Goal: Task Accomplishment & Management: Use online tool/utility

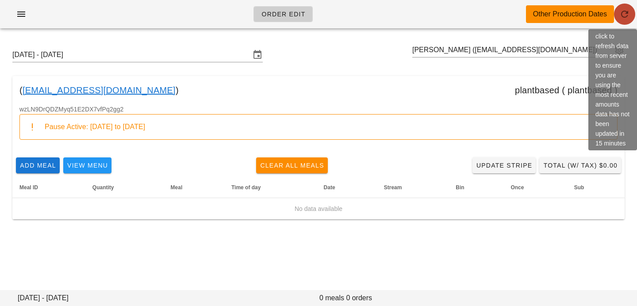
click at [628, 15] on icon "button" at bounding box center [624, 14] width 11 height 11
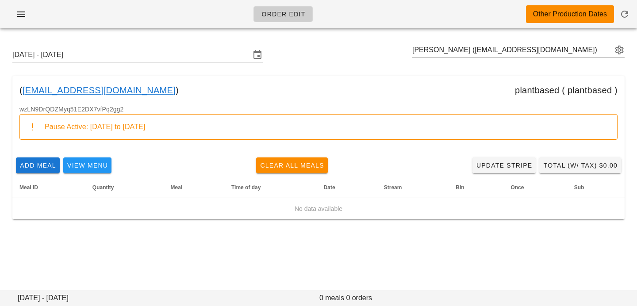
click at [143, 53] on input "Sunday October 5 - Saturday October 11" at bounding box center [131, 55] width 238 height 14
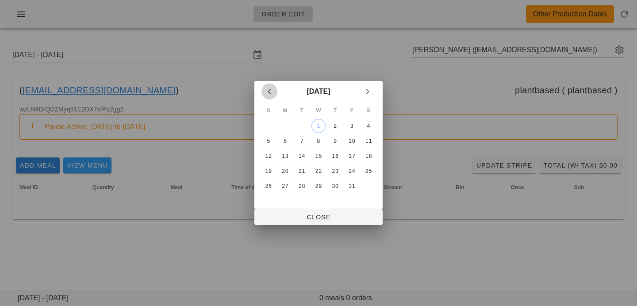
click at [273, 93] on icon "Previous month" at bounding box center [269, 91] width 11 height 11
click at [316, 174] on div "24" at bounding box center [318, 171] width 14 height 6
click at [314, 226] on div at bounding box center [318, 153] width 637 height 306
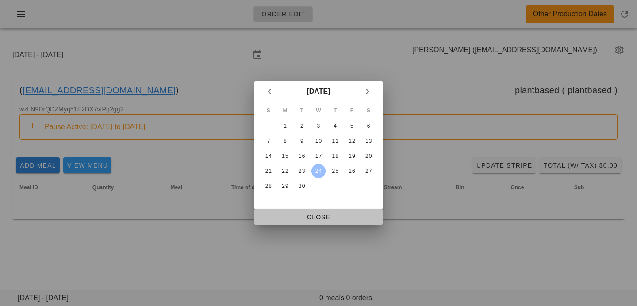
click at [314, 217] on span "Close" at bounding box center [318, 217] width 114 height 7
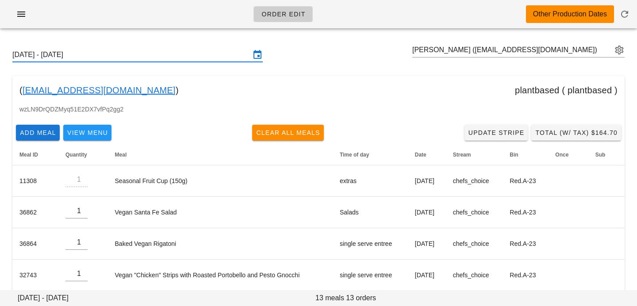
click at [208, 50] on input "Sunday September 21 - Saturday September 27" at bounding box center [131, 55] width 238 height 14
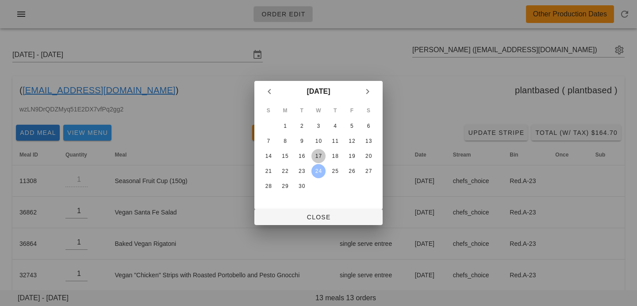
click at [319, 154] on div "17" at bounding box center [318, 156] width 14 height 6
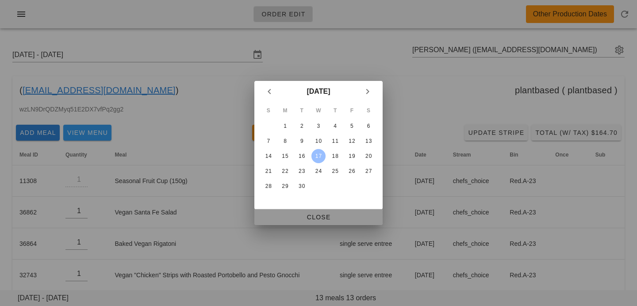
click at [319, 212] on button "Close" at bounding box center [318, 217] width 128 height 16
type input "Sunday September 14 - Saturday September 20"
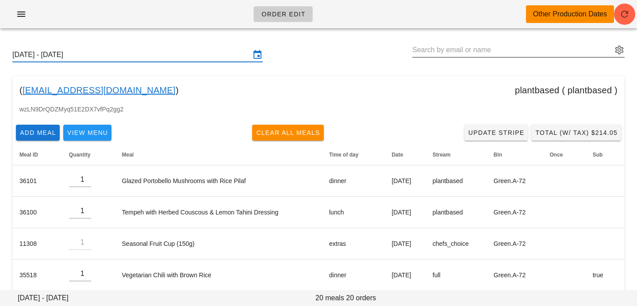
click at [500, 50] on input "text" at bounding box center [512, 50] width 200 height 14
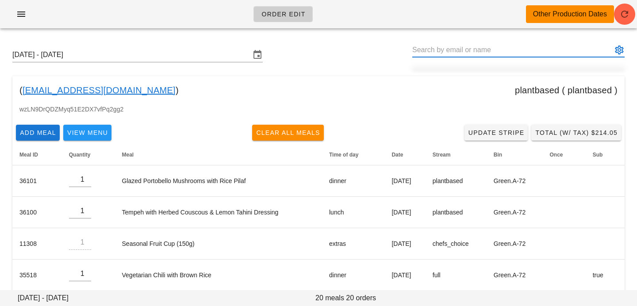
paste input "ghalkier@gmail.com"
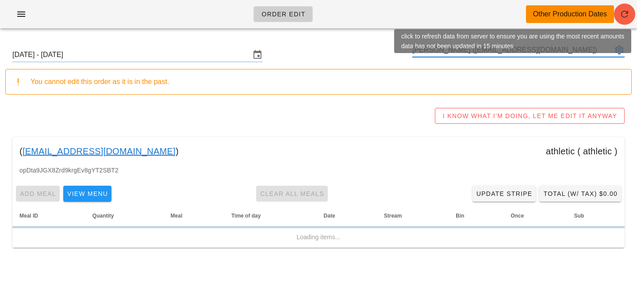
type input "[PERSON_NAME] ([EMAIL_ADDRESS][DOMAIN_NAME])"
click at [625, 18] on icon "button" at bounding box center [624, 14] width 11 height 11
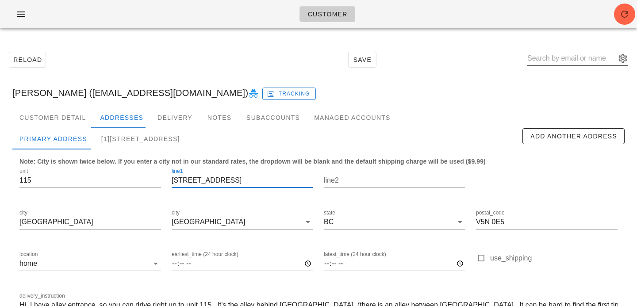
click at [563, 60] on input "text" at bounding box center [571, 58] width 88 height 14
paste input "ghalkier@gmail.com"
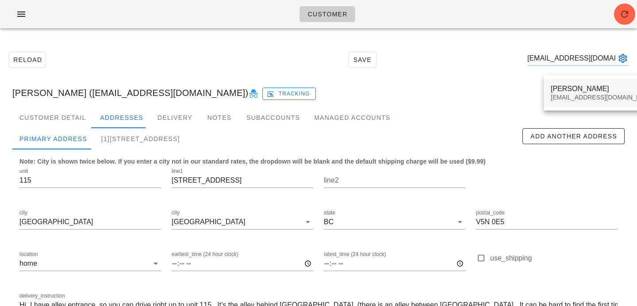
type input "ghalkier@gmail.com"
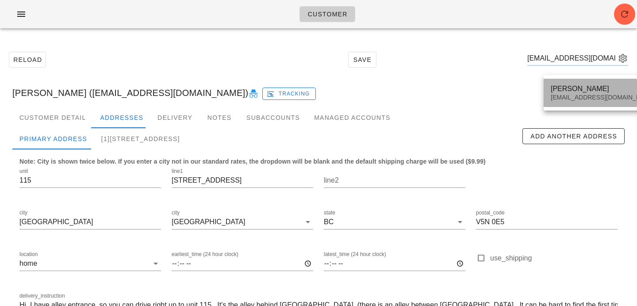
click at [586, 101] on div "GHALKIER@GMAIL.COM" at bounding box center [603, 98] width 105 height 8
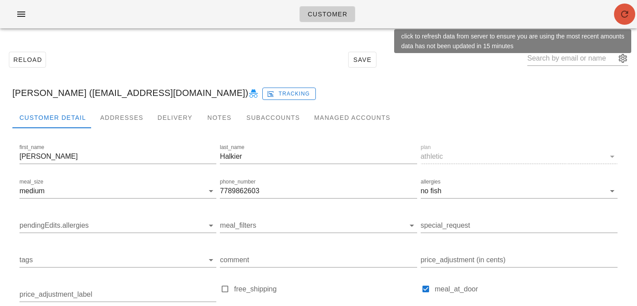
click at [625, 18] on icon "button" at bounding box center [624, 14] width 11 height 11
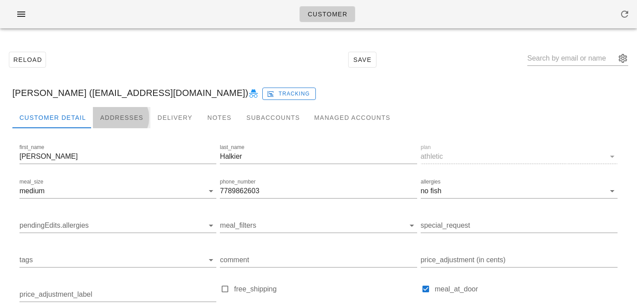
click at [102, 115] on div "Addresses" at bounding box center [122, 117] width 58 height 21
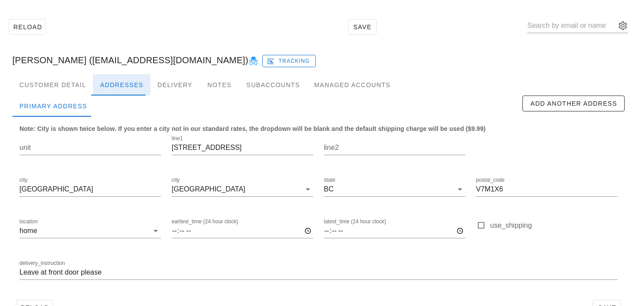
scroll to position [58, 0]
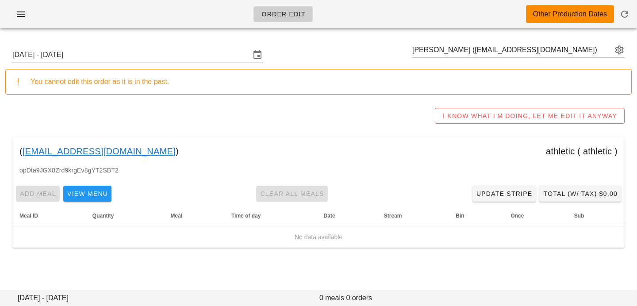
click at [189, 58] on input "[DATE] - [DATE]" at bounding box center [131, 55] width 238 height 14
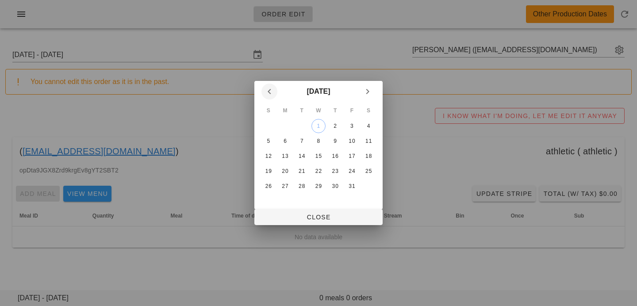
click at [265, 95] on icon "Previous month" at bounding box center [269, 91] width 11 height 11
click at [302, 190] on button "30" at bounding box center [302, 186] width 14 height 14
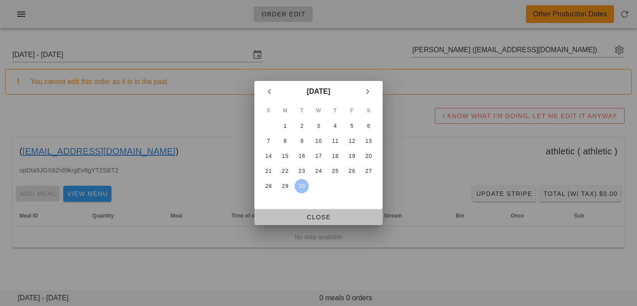
click at [305, 219] on span "Close" at bounding box center [318, 217] width 114 height 7
type input "Sunday September 28 - Saturday October 4"
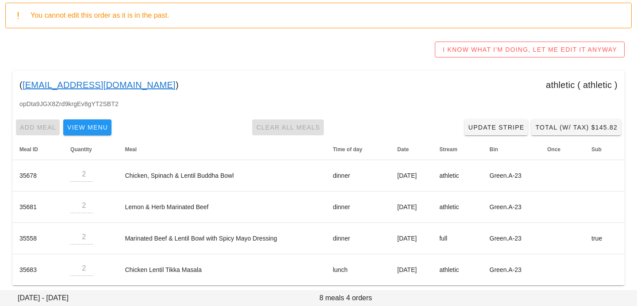
scroll to position [72, 0]
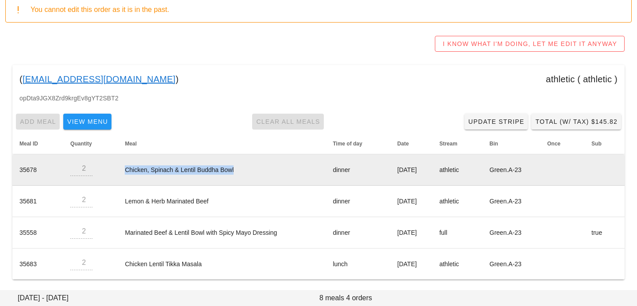
drag, startPoint x: 234, startPoint y: 168, endPoint x: 117, endPoint y: 168, distance: 117.7
click at [118, 168] on td "Chicken, Spinach & Lentil Buddha Bowl" at bounding box center [222, 169] width 208 height 31
copy td "Chicken, Spinach & Lentil Buddha Bowl"
click at [191, 172] on td "Chicken, Spinach & Lentil Buddha Bowl" at bounding box center [222, 169] width 208 height 31
drag, startPoint x: 231, startPoint y: 171, endPoint x: 109, endPoint y: 172, distance: 121.2
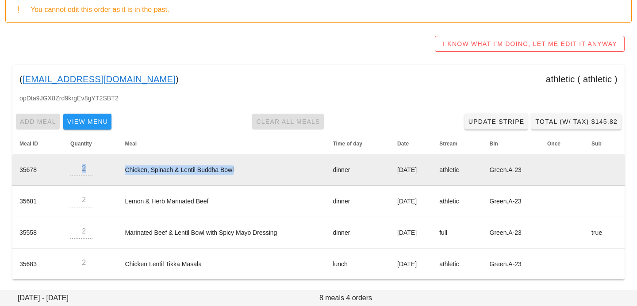
click at [109, 173] on tr "35678 2 Chicken, Spinach & Lentil Buddha Bowl dinner Monday Sep 29 athletic Gre…" at bounding box center [318, 169] width 612 height 31
copy tr "Chicken, Spinach & Lentil Buddha Bowl"
